Goal: Task Accomplishment & Management: Use online tool/utility

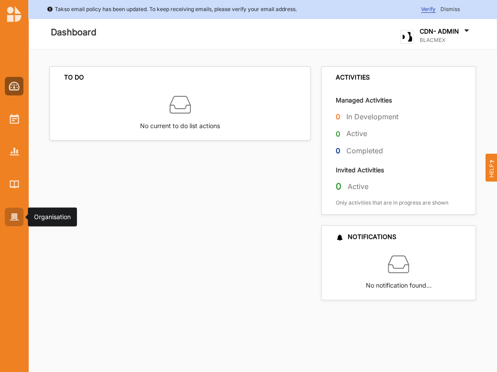
click at [13, 218] on img at bounding box center [14, 218] width 9 height 8
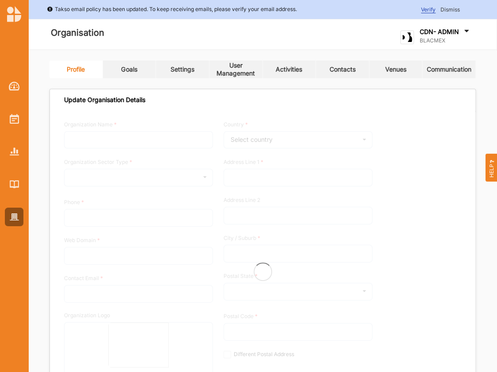
type input "BLACMEX"
type input "07506563007"
type input "blacmex.uk"
type input "audrey@blacmex.uk"
type input "Kemp House, 152-160 City Road"
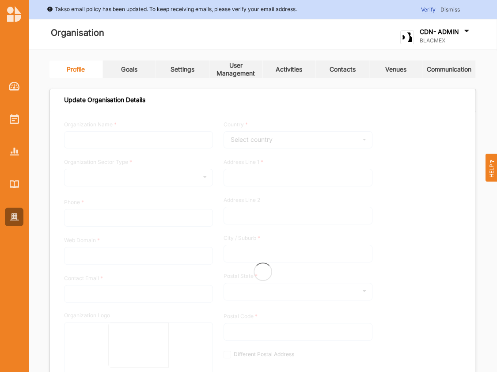
type input "London"
type input "EC1V 2NX"
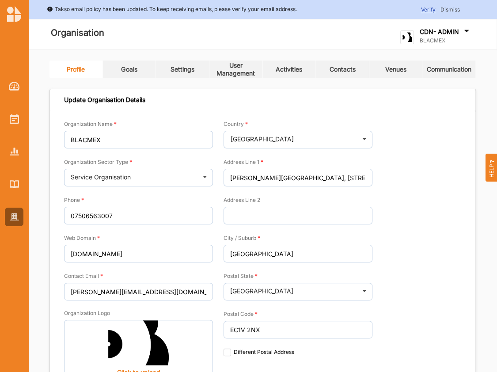
click at [296, 68] on div "Activities" at bounding box center [289, 69] width 27 height 8
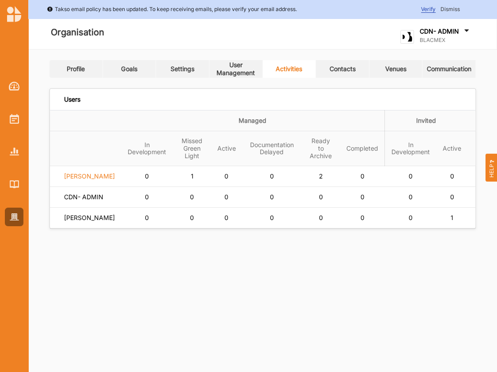
click at [86, 180] on label "Audrey Gray" at bounding box center [89, 176] width 51 height 8
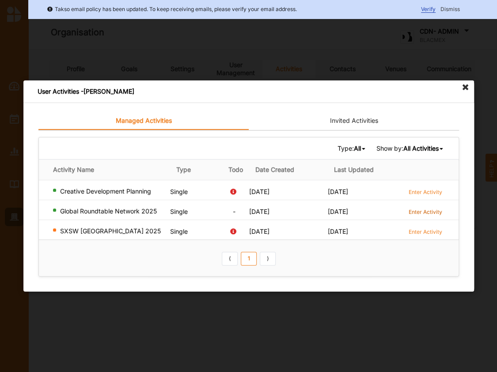
click at [436, 212] on label "Enter Activity" at bounding box center [426, 212] width 34 height 8
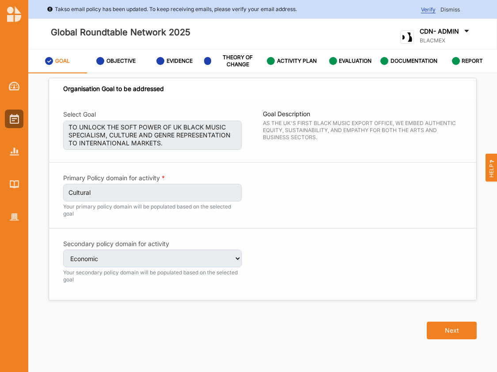
select select "3"
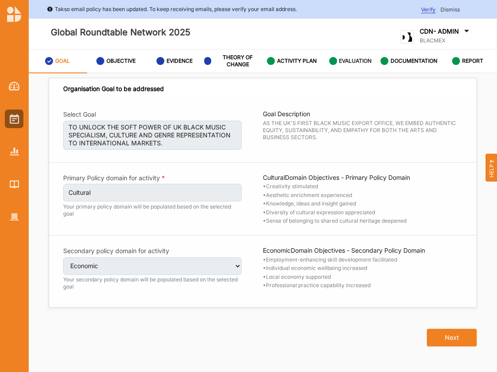
click at [355, 60] on label "EVALUATION" at bounding box center [355, 60] width 33 height 7
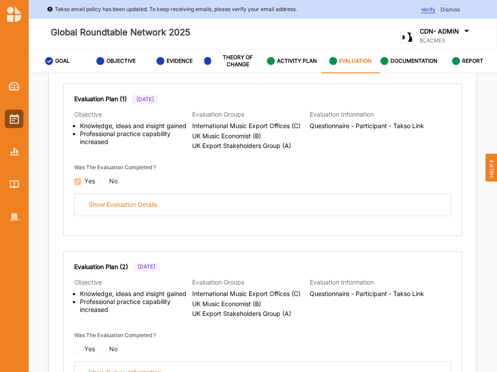
scroll to position [92, 0]
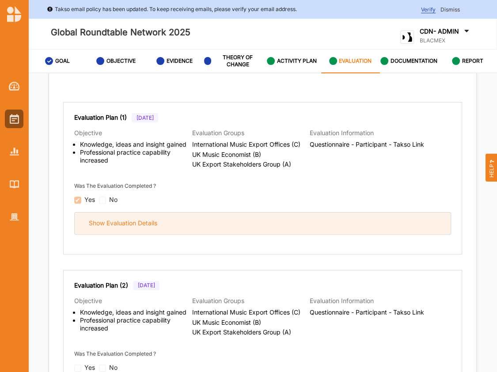
click at [139, 220] on div "Show Evaluation Details" at bounding box center [123, 223] width 69 height 8
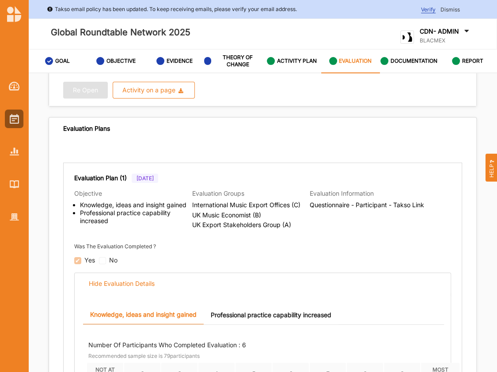
scroll to position [31, 0]
